Goal: Book appointment/travel/reservation

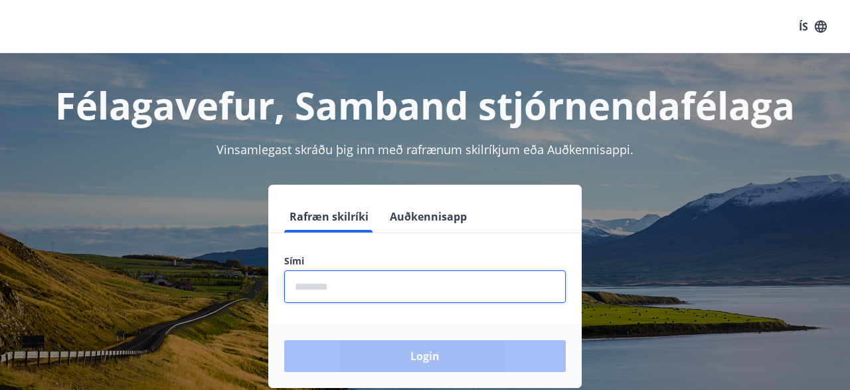
click at [313, 285] on input "phone" at bounding box center [424, 286] width 281 height 33
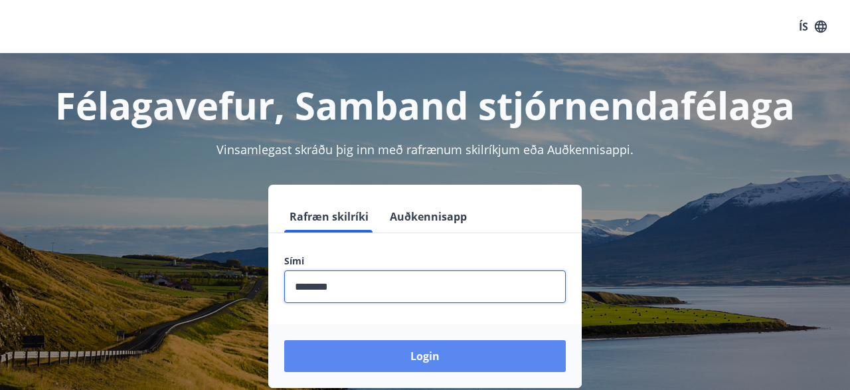
type input "********"
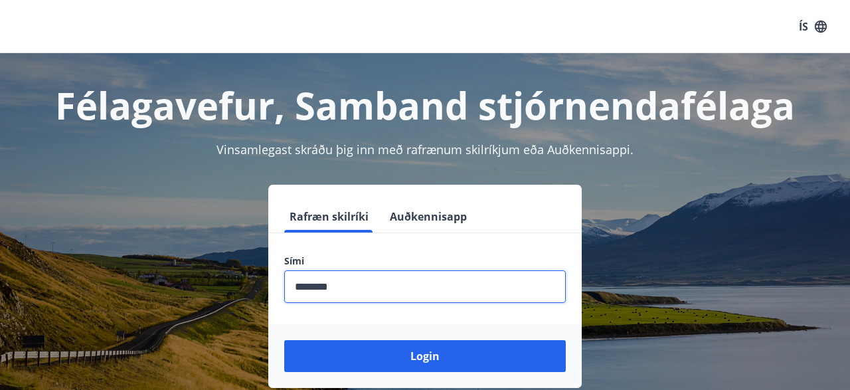
click at [412, 351] on button "Login" at bounding box center [424, 356] width 281 height 32
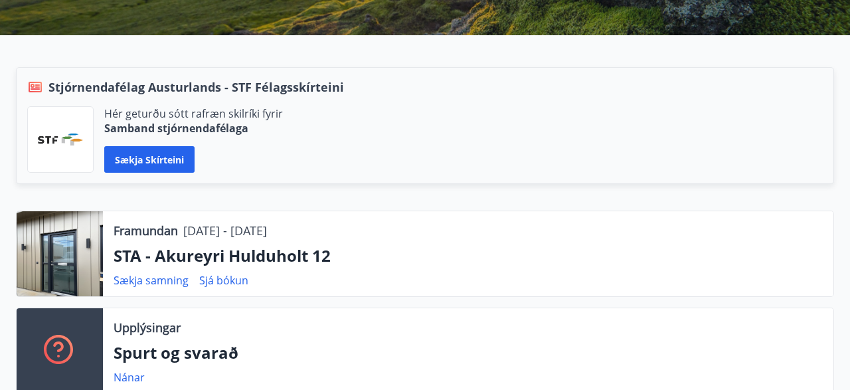
scroll to position [276, 0]
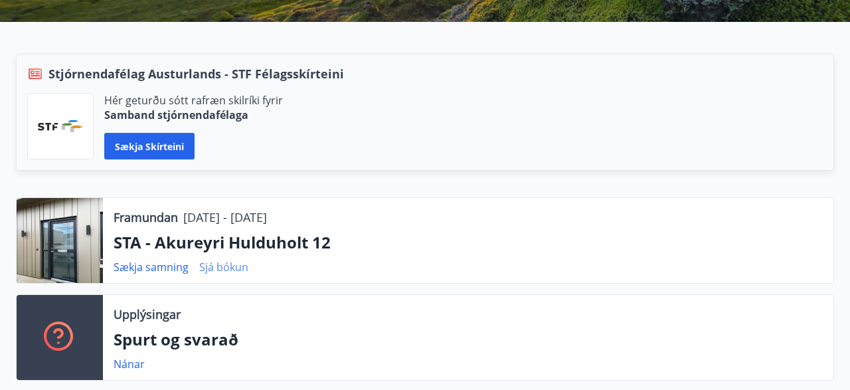
click at [214, 272] on link "Sjá bókun" at bounding box center [223, 267] width 49 height 15
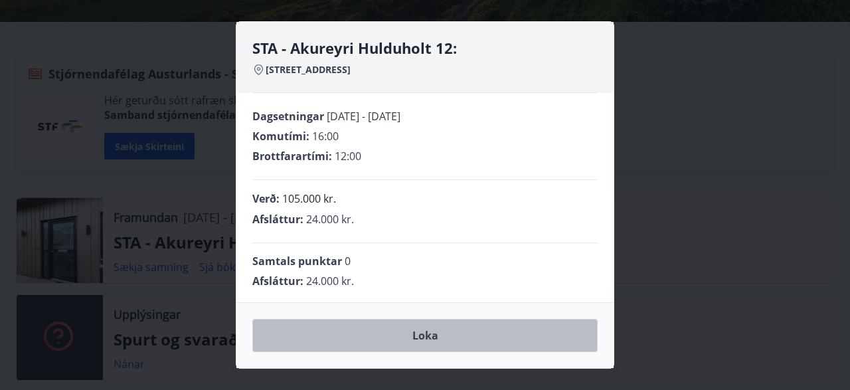
click at [422, 337] on button "Loka" at bounding box center [424, 335] width 345 height 33
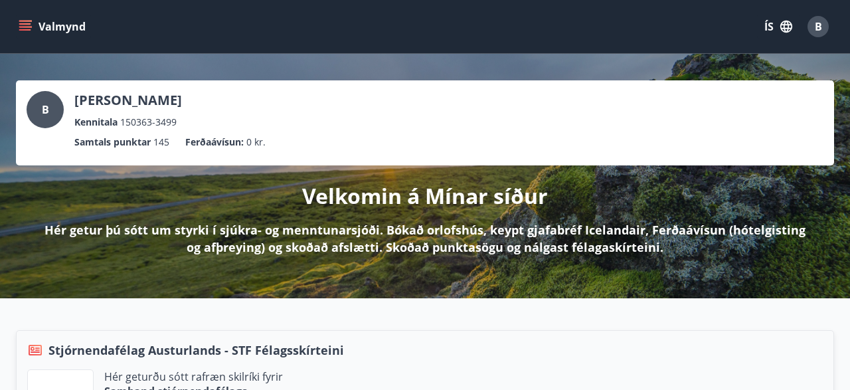
scroll to position [0, 0]
click at [21, 23] on icon "menu" at bounding box center [25, 26] width 13 height 13
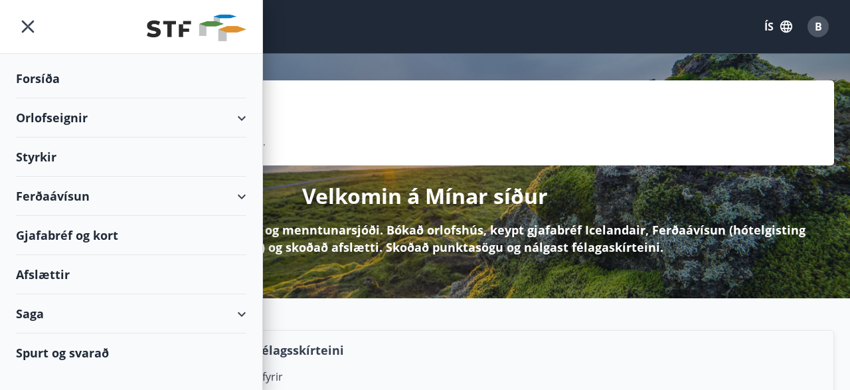
click at [72, 112] on div "Orlofseignir" at bounding box center [131, 117] width 230 height 39
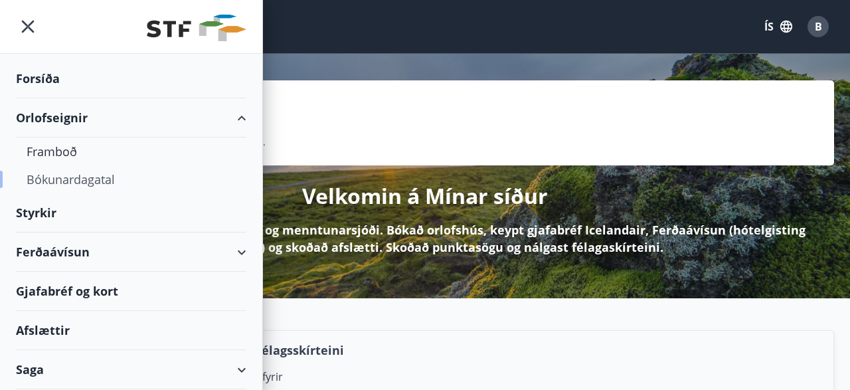
click at [75, 179] on div "Bókunardagatal" at bounding box center [131, 179] width 209 height 28
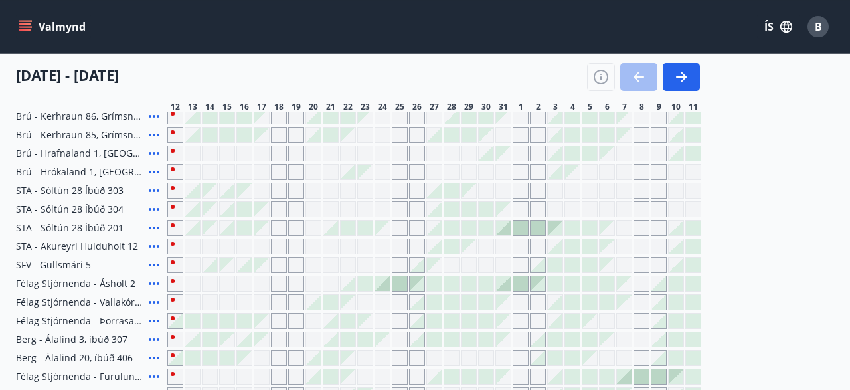
scroll to position [414, 0]
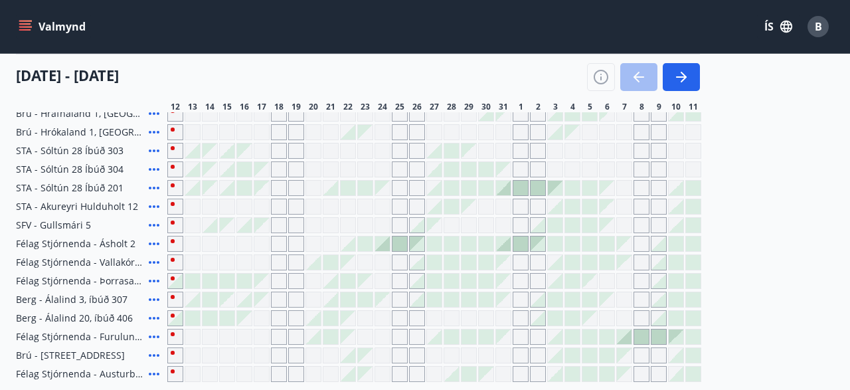
click at [173, 206] on div "Gráir dagar eru ekki bókanlegir" at bounding box center [175, 206] width 16 height 16
click at [684, 76] on icon "button" at bounding box center [683, 77] width 6 height 11
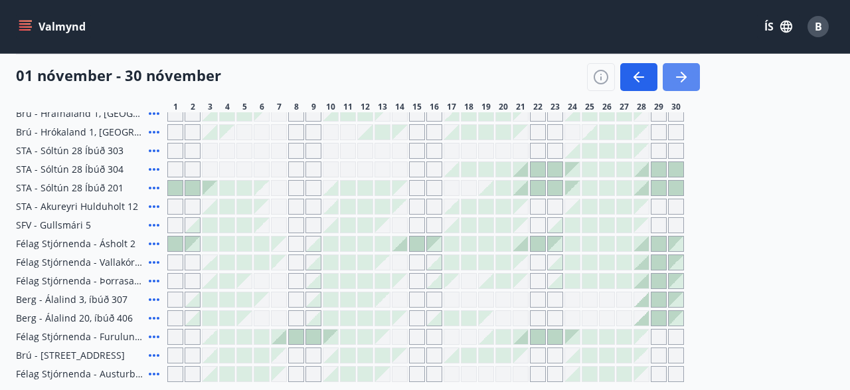
click at [682, 76] on icon "button" at bounding box center [681, 77] width 16 height 16
click at [676, 74] on icon "button" at bounding box center [681, 77] width 16 height 16
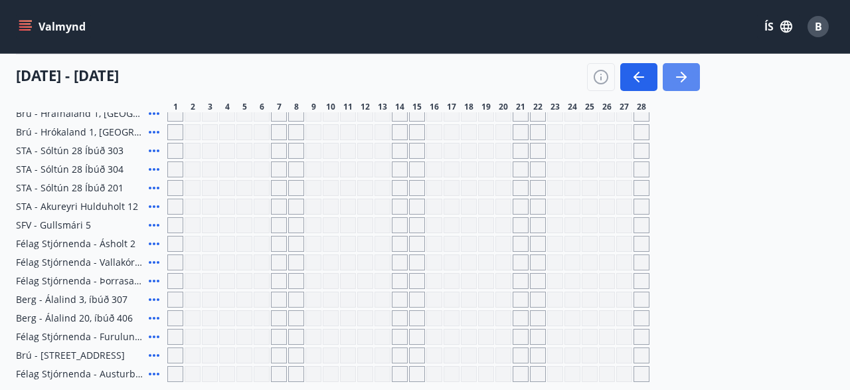
click at [672, 75] on button "button" at bounding box center [680, 77] width 37 height 28
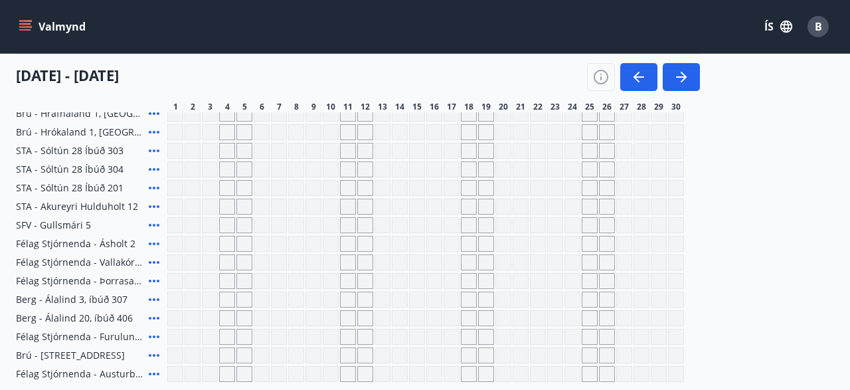
click at [174, 202] on div "Gráir dagar eru ekki bókanlegir" at bounding box center [175, 206] width 16 height 16
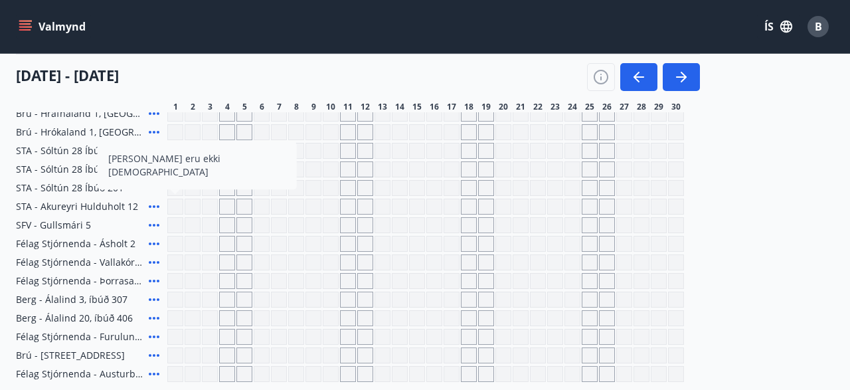
click at [367, 207] on div "Gráir dagar eru ekki bókanlegir" at bounding box center [365, 206] width 16 height 16
click at [366, 206] on div "Gráir dagar eru ekki bókanlegir" at bounding box center [365, 206] width 16 height 16
click at [366, 347] on div "Gráir dagar eru ekki bókanlegir" at bounding box center [365, 355] width 16 height 16
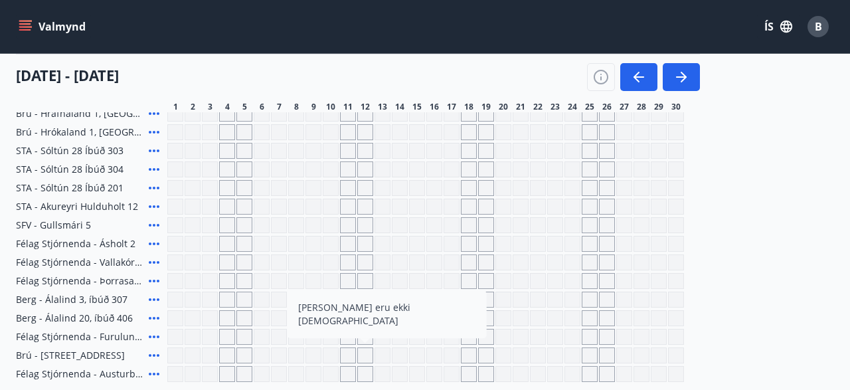
click at [366, 84] on div "Gráir dagar eru ekki bókanlegir" at bounding box center [365, 76] width 16 height 16
click at [364, 84] on div at bounding box center [425, 76] width 516 height 16
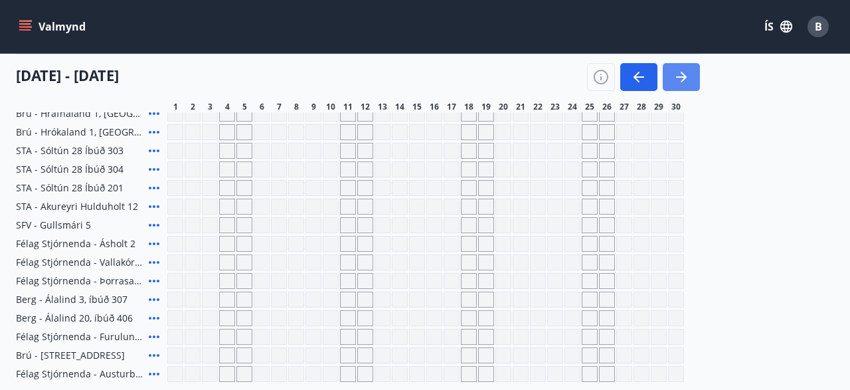
click at [368, 224] on div "Félag Stjórnenda - [GEOGRAPHIC_DATA], [GEOGRAPHIC_DATA] Félag Stjórnenda - Svig…" at bounding box center [425, 123] width 818 height 518
click at [636, 78] on icon "button" at bounding box center [639, 77] width 16 height 16
click at [634, 75] on icon "button" at bounding box center [639, 77] width 16 height 16
click at [297, 103] on div "Gráir dagar eru ekki bókanlegir" at bounding box center [296, 95] width 16 height 16
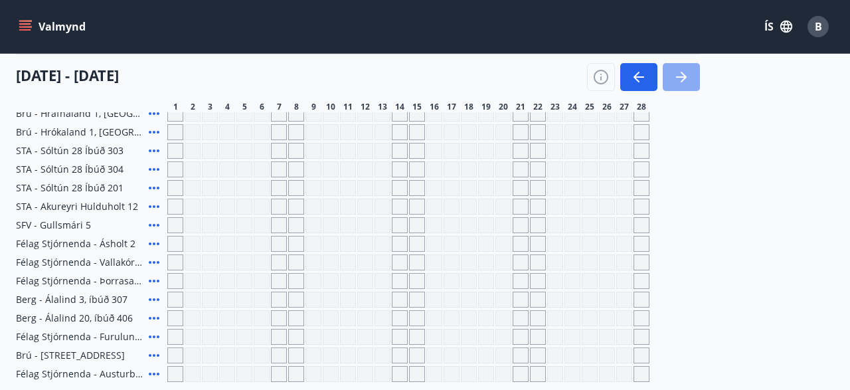
click at [678, 80] on icon "button" at bounding box center [681, 77] width 16 height 16
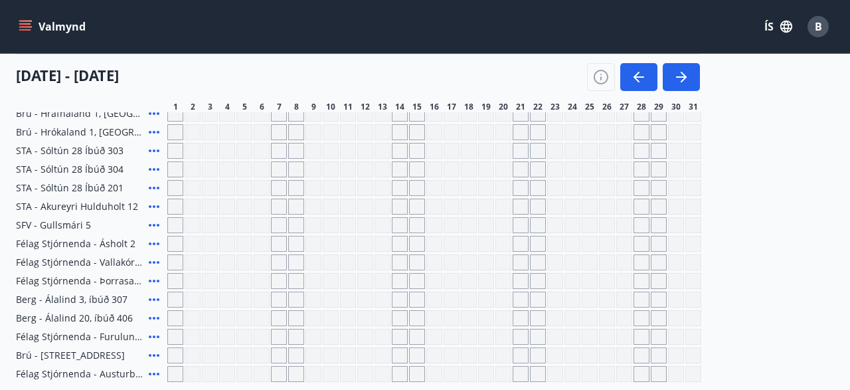
click at [678, 75] on icon "button" at bounding box center [681, 77] width 16 height 16
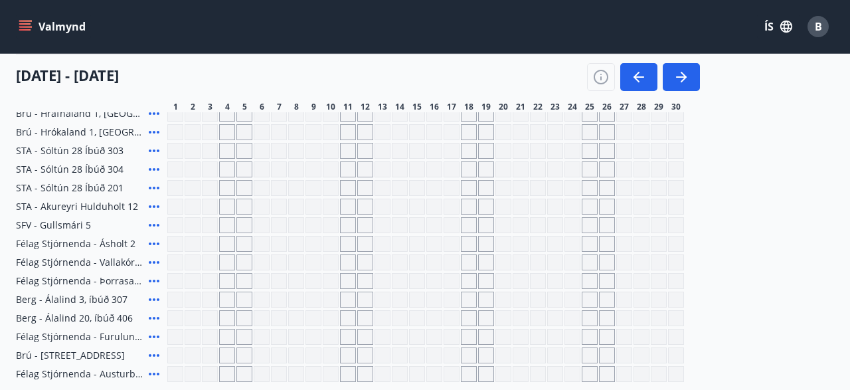
scroll to position [0, 0]
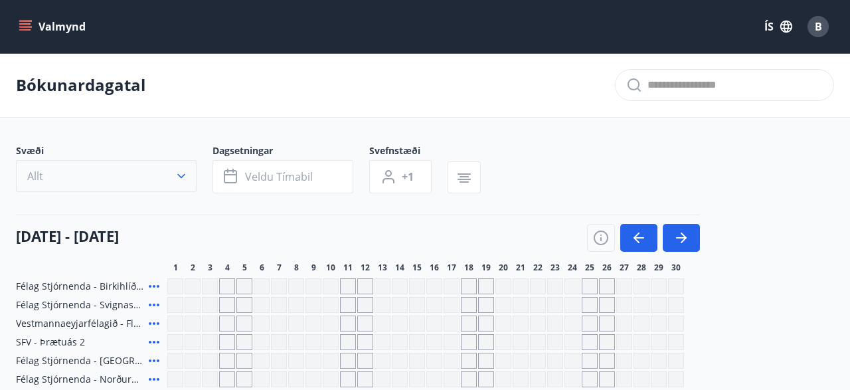
click at [181, 177] on icon "button" at bounding box center [181, 176] width 8 height 5
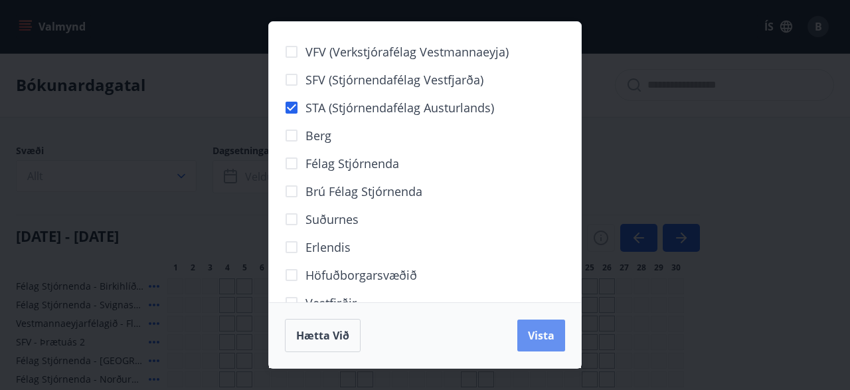
drag, startPoint x: 530, startPoint y: 331, endPoint x: 181, endPoint y: 175, distance: 382.4
click at [531, 331] on span "Vista" at bounding box center [541, 335] width 27 height 15
click at [181, 175] on div "VFV (Verkstjórafélag Vestmannaeyja) SFV (Stjórnendafélag Vestfjarða) STA (Stjór…" at bounding box center [425, 195] width 850 height 390
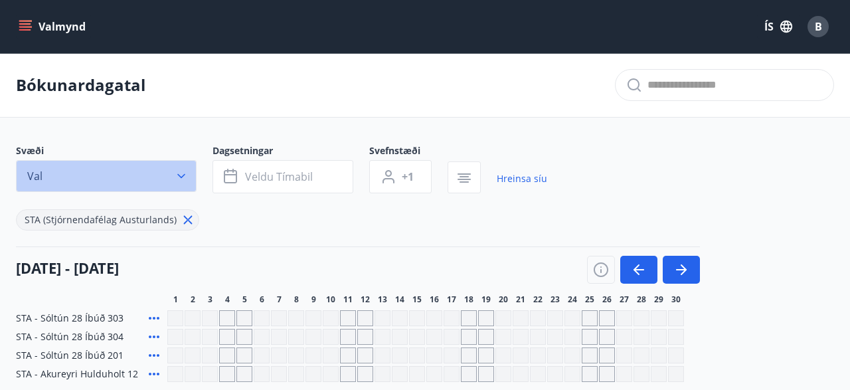
click at [181, 177] on icon "button" at bounding box center [181, 176] width 8 height 5
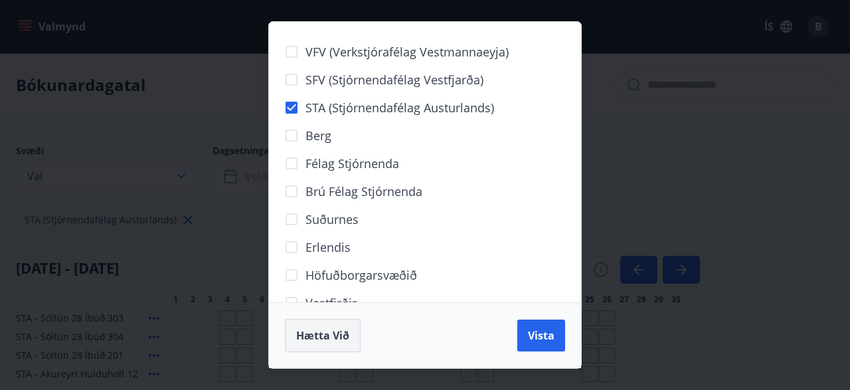
drag, startPoint x: 331, startPoint y: 335, endPoint x: 323, endPoint y: 325, distance: 12.8
click at [330, 334] on span "Hætta við" at bounding box center [322, 335] width 53 height 15
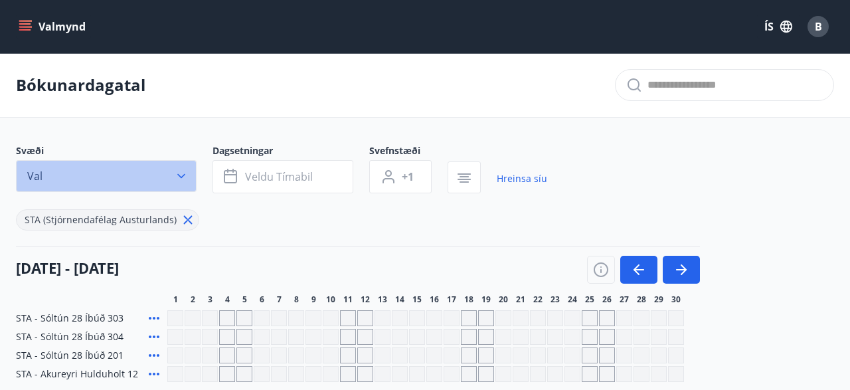
click at [185, 175] on icon "button" at bounding box center [181, 175] width 13 height 13
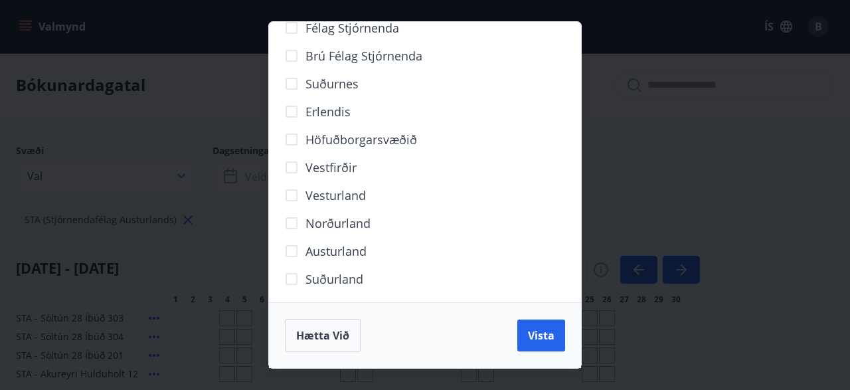
scroll to position [141, 0]
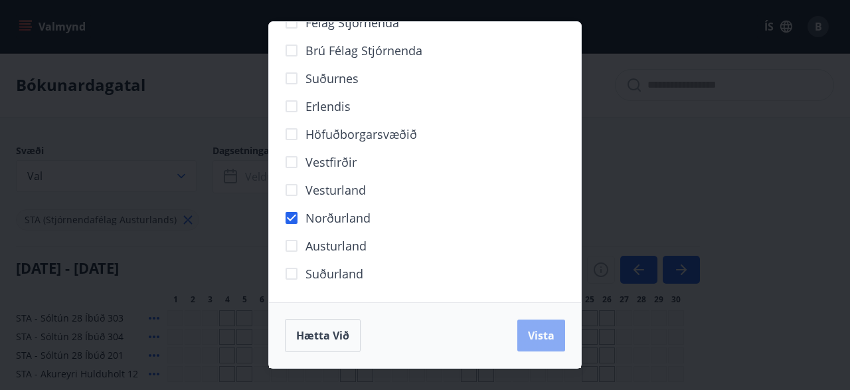
click at [534, 337] on span "Vista" at bounding box center [541, 335] width 27 height 15
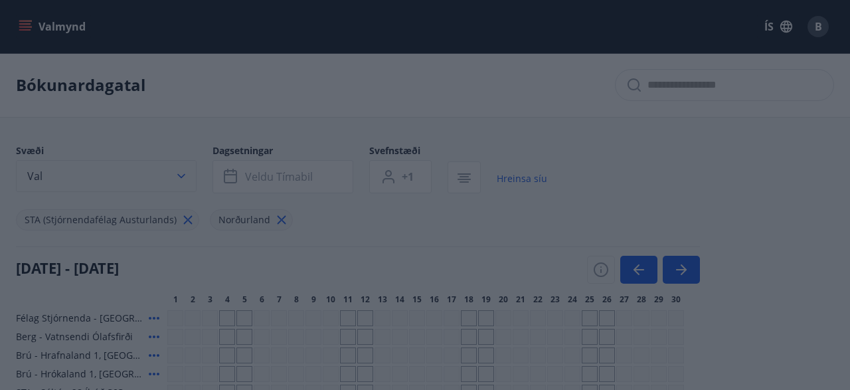
click at [177, 174] on icon "button" at bounding box center [181, 175] width 13 height 13
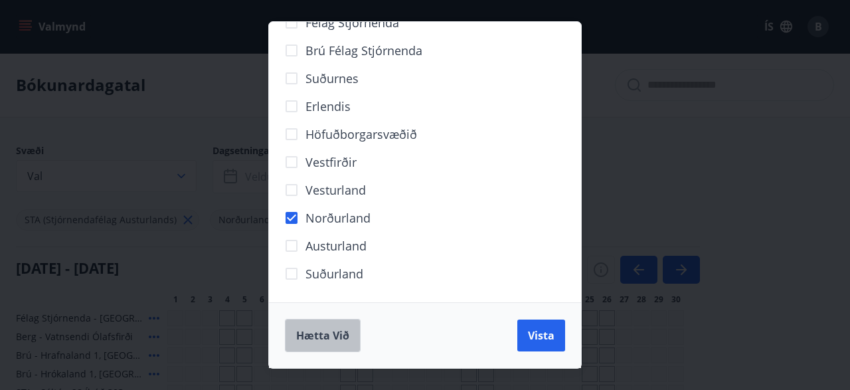
drag, startPoint x: 314, startPoint y: 326, endPoint x: 319, endPoint y: 311, distance: 16.2
click at [313, 321] on button "Hætta við" at bounding box center [323, 335] width 76 height 33
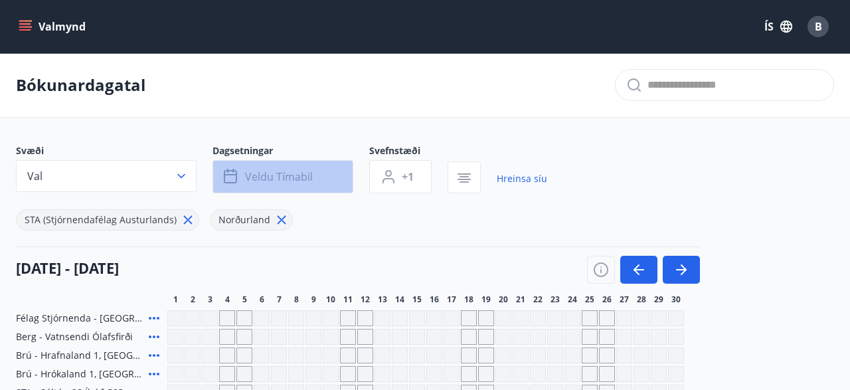
click at [344, 178] on button "Veldu tímabil" at bounding box center [282, 176] width 141 height 33
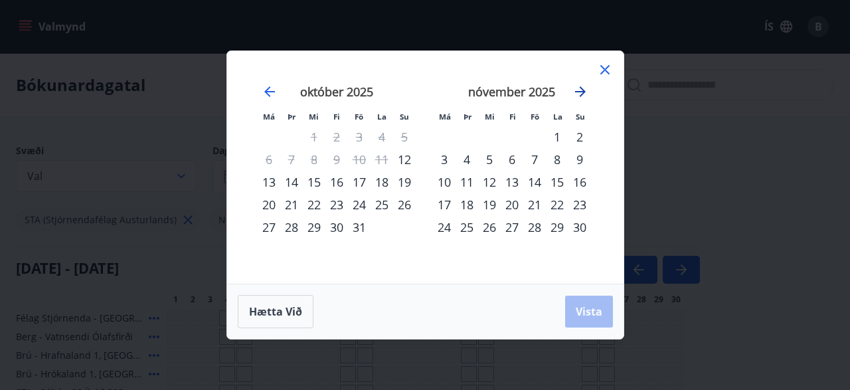
click at [578, 92] on icon "Move forward to switch to the next month." at bounding box center [580, 91] width 11 height 11
click at [578, 91] on icon "Move forward to switch to the next month." at bounding box center [580, 92] width 16 height 16
click at [510, 187] on div "12" at bounding box center [512, 182] width 23 height 23
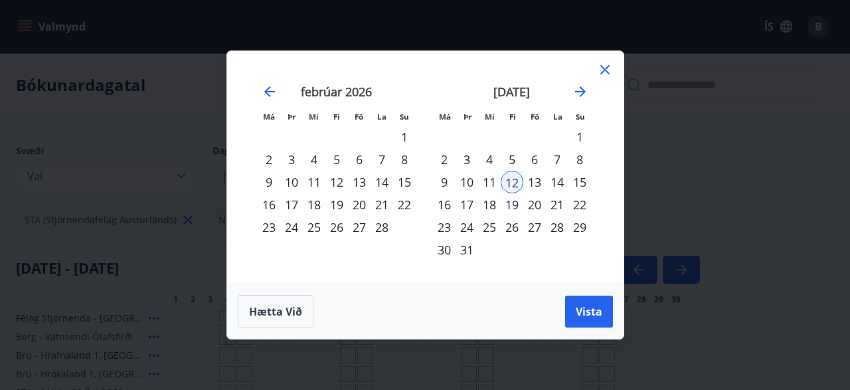
click at [511, 209] on div "19" at bounding box center [512, 204] width 23 height 23
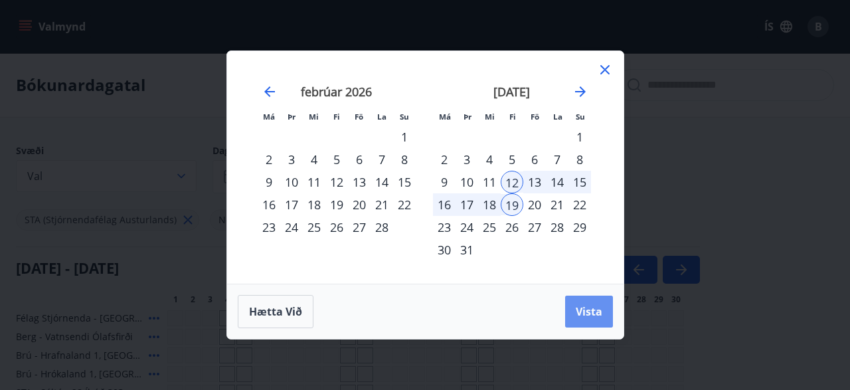
drag, startPoint x: 582, startPoint y: 313, endPoint x: 739, endPoint y: 331, distance: 157.7
click at [580, 311] on span "Vista" at bounding box center [589, 311] width 27 height 15
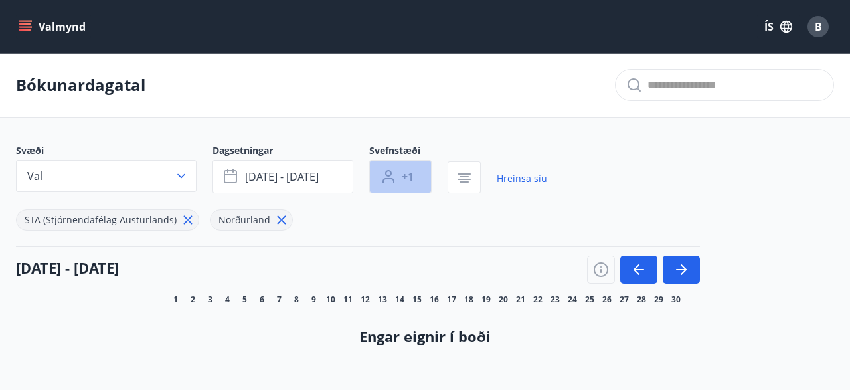
click at [422, 176] on button "+1" at bounding box center [400, 176] width 62 height 33
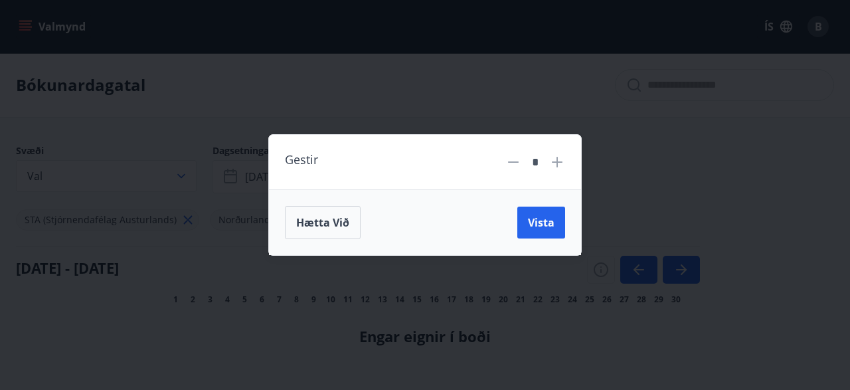
click at [556, 165] on icon at bounding box center [557, 162] width 16 height 16
type input "*"
click at [546, 224] on span "Vista" at bounding box center [541, 222] width 27 height 15
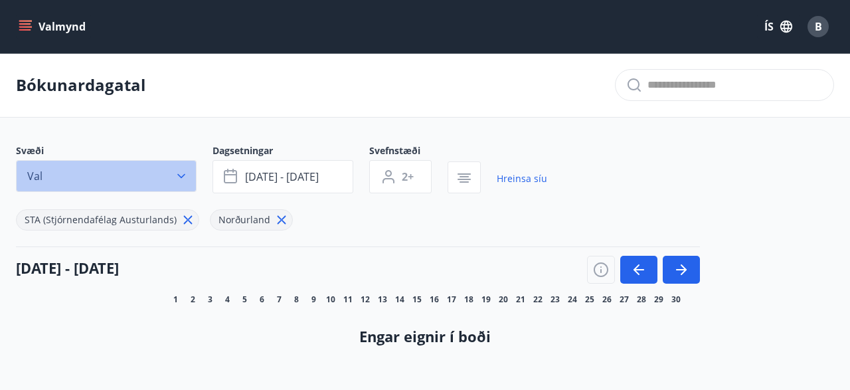
click at [129, 173] on button "Val" at bounding box center [106, 176] width 181 height 32
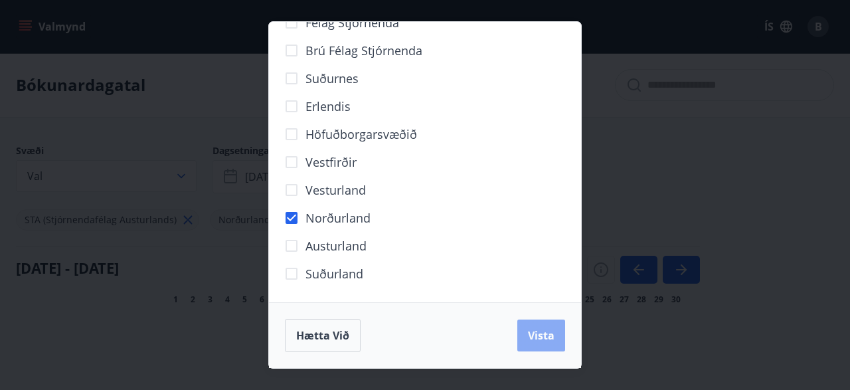
click at [523, 333] on button "Vista" at bounding box center [541, 335] width 48 height 32
